Goal: Information Seeking & Learning: Learn about a topic

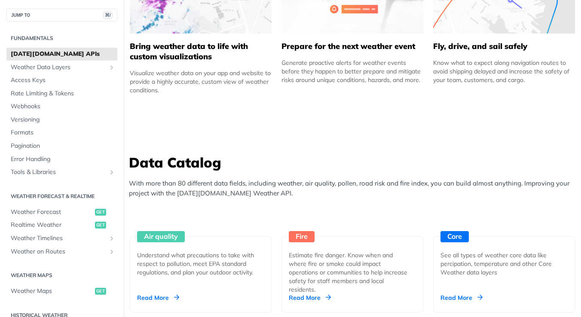
scroll to position [617, 0]
click at [72, 59] on link "[DATE][DOMAIN_NAME] APIs" at bounding box center [61, 54] width 111 height 13
click at [66, 73] on link "Weather Data Layers" at bounding box center [61, 67] width 111 height 13
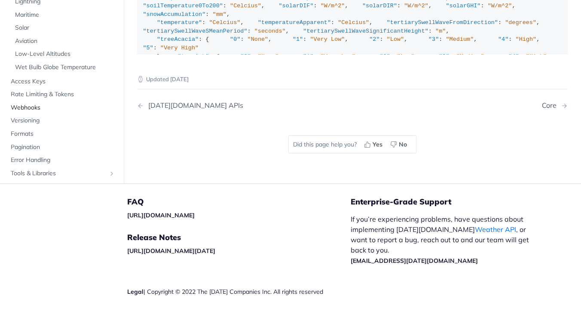
scroll to position [77, 0]
click at [28, 77] on span "Access Keys" at bounding box center [63, 81] width 104 height 9
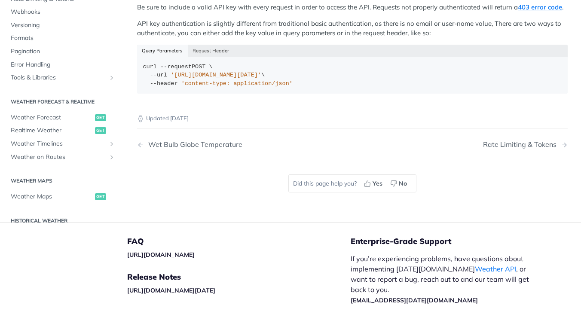
scroll to position [28, 0]
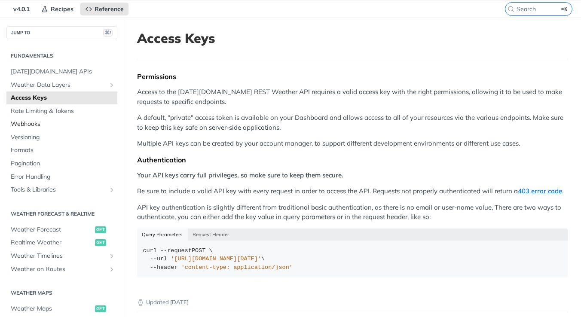
click at [48, 123] on span "Webhooks" at bounding box center [63, 124] width 104 height 9
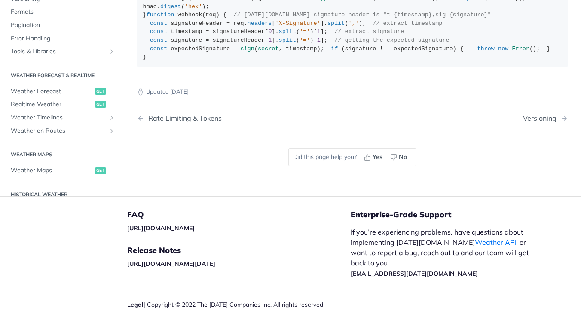
scroll to position [597, 0]
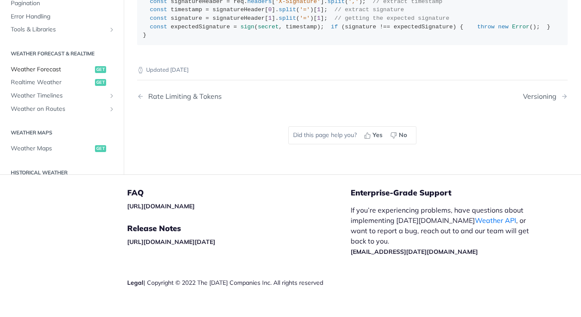
click at [35, 76] on link "Weather Forecast get" at bounding box center [61, 69] width 111 height 13
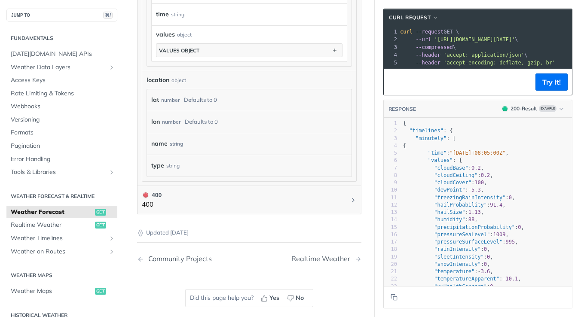
scroll to position [811, 0]
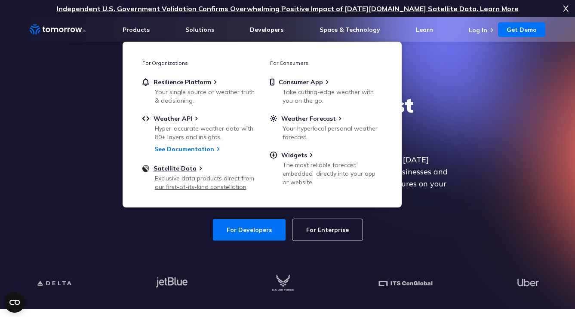
click at [181, 185] on div "Exclusive data products direct from our first-of-its-kind constellation" at bounding box center [205, 182] width 100 height 17
